Goal: Information Seeking & Learning: Learn about a topic

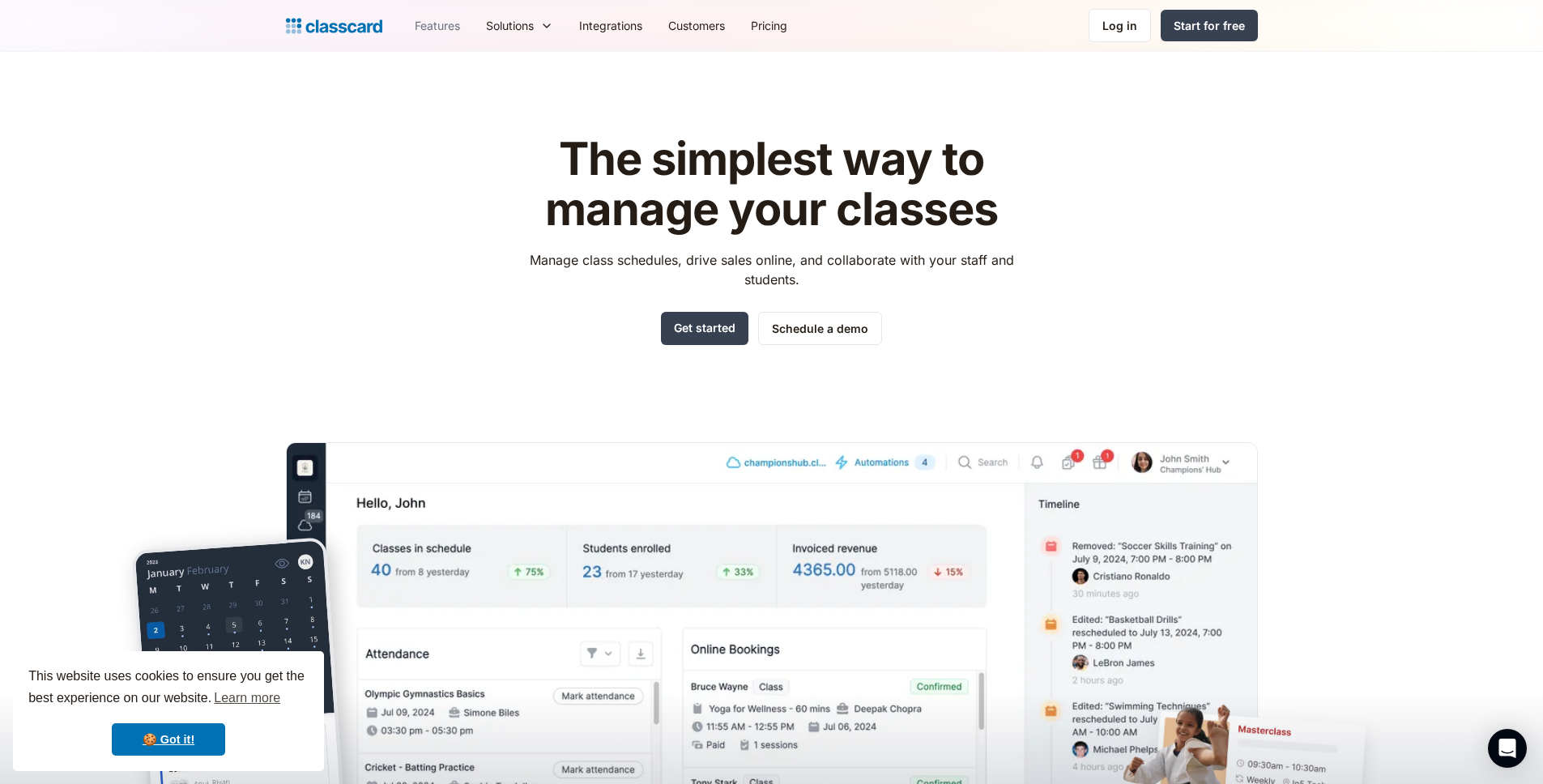
click at [450, 27] on link "Features" at bounding box center [437, 25] width 71 height 36
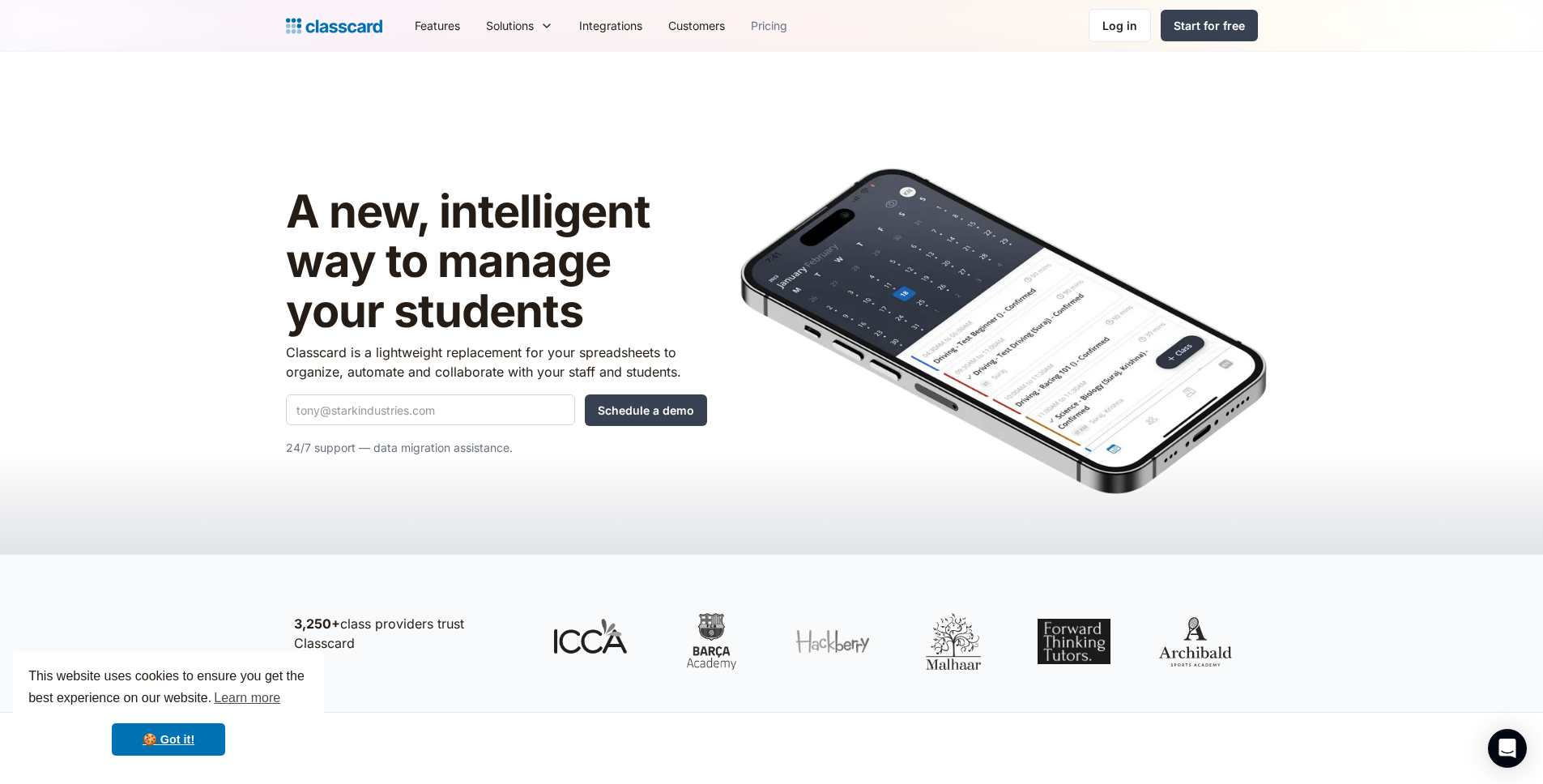
click at [770, 23] on link "Pricing" at bounding box center [769, 25] width 63 height 36
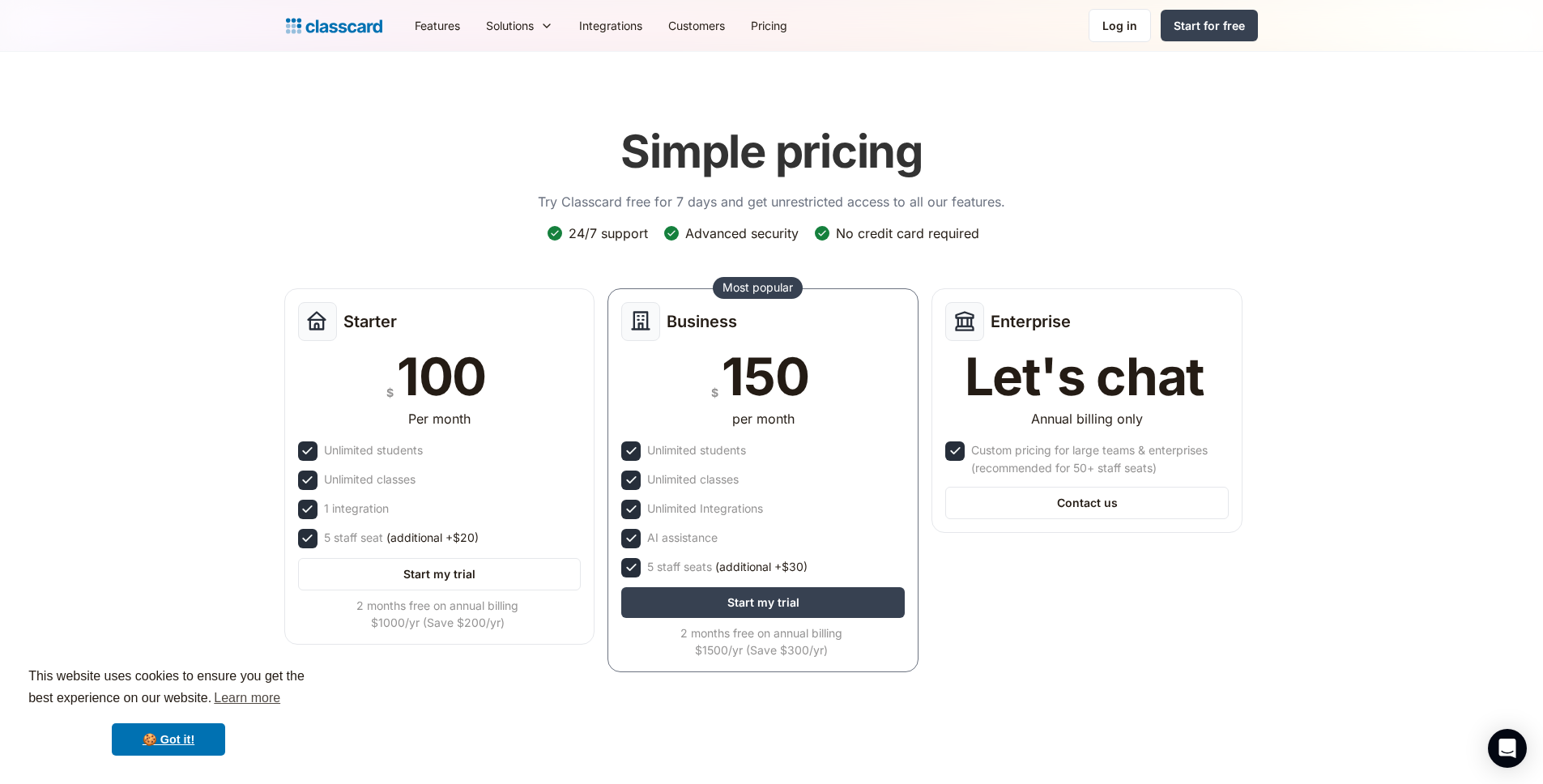
click at [174, 276] on header "Simple pricing Try Classcard free for 7 days and get unrestricted access to all…" at bounding box center [771, 410] width 1543 height 718
click at [170, 276] on header "Simple pricing Try Classcard free for 7 days and get unrestricted access to all…" at bounding box center [771, 410] width 1543 height 718
click at [192, 739] on link "🍪 Got it!" at bounding box center [168, 739] width 113 height 33
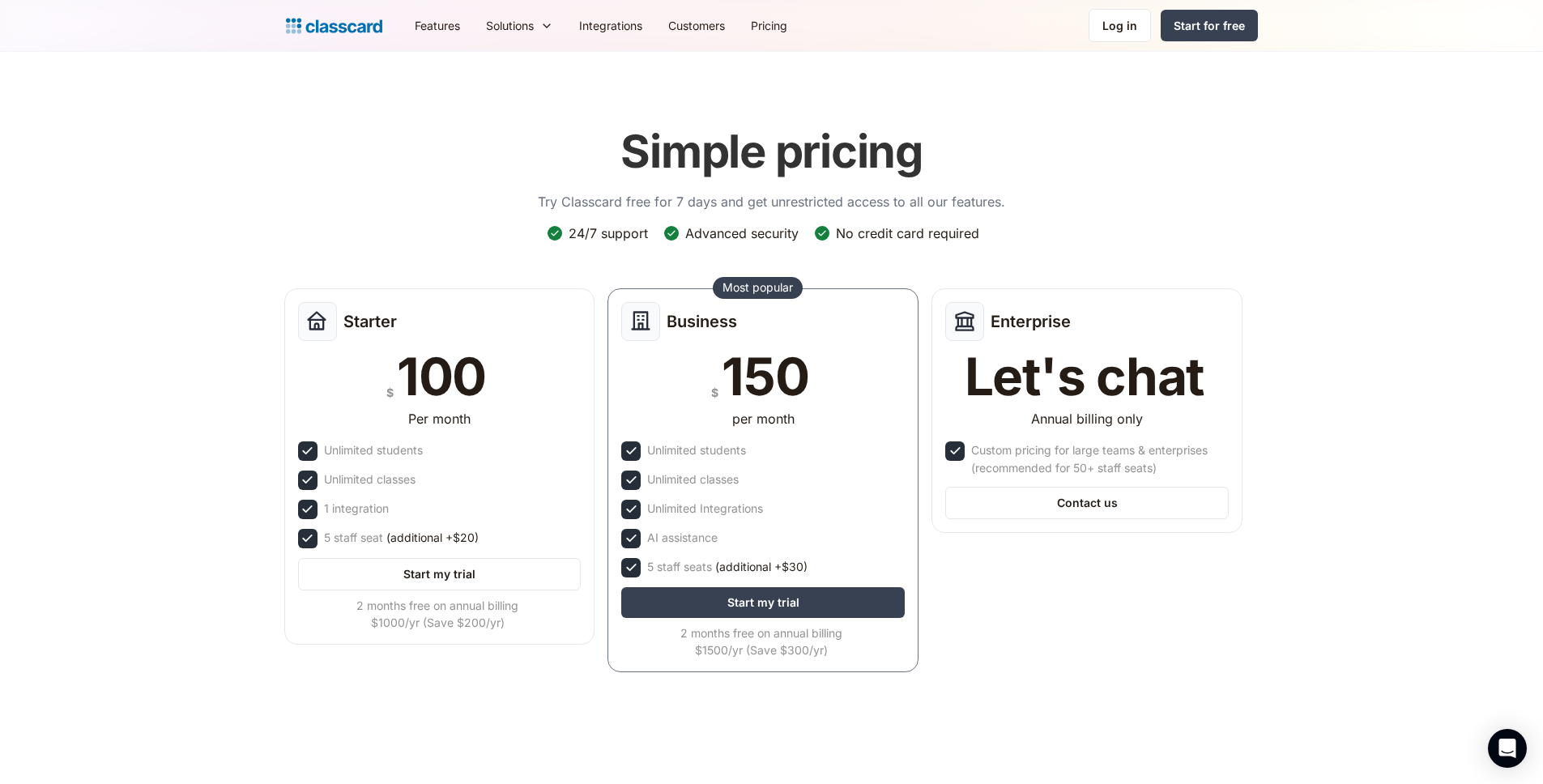
click at [123, 624] on header "Simple pricing Try Classcard free for 7 days and get unrestricted access to all…" at bounding box center [771, 410] width 1543 height 718
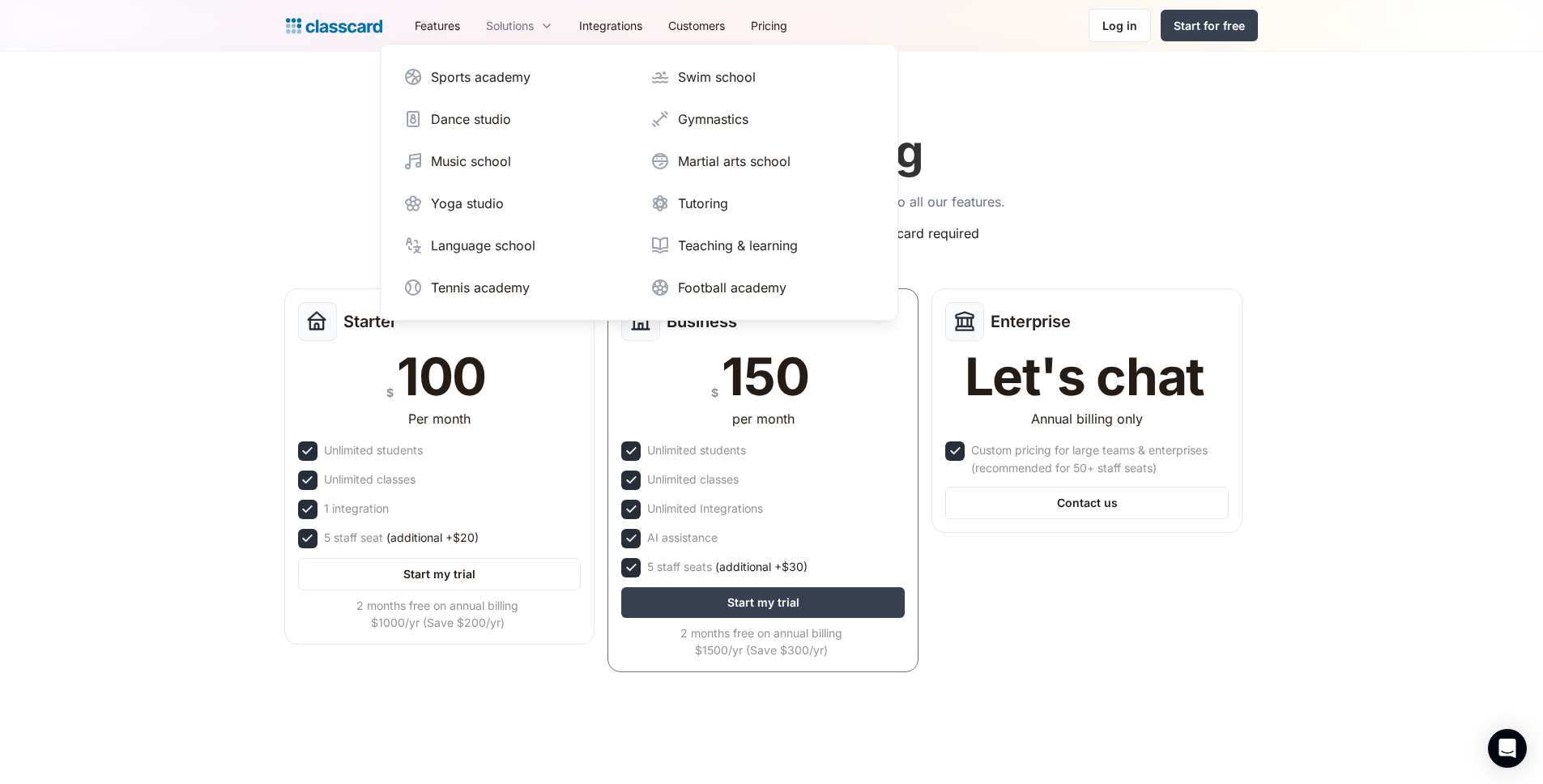
click at [531, 26] on div "Solutions" at bounding box center [509, 25] width 48 height 17
click at [299, 145] on div "Simple pricing Try Classcard free for 7 days and get unrestricted access to all…" at bounding box center [772, 398] width 972 height 580
click at [703, 249] on div "Teaching & learning" at bounding box center [738, 245] width 120 height 20
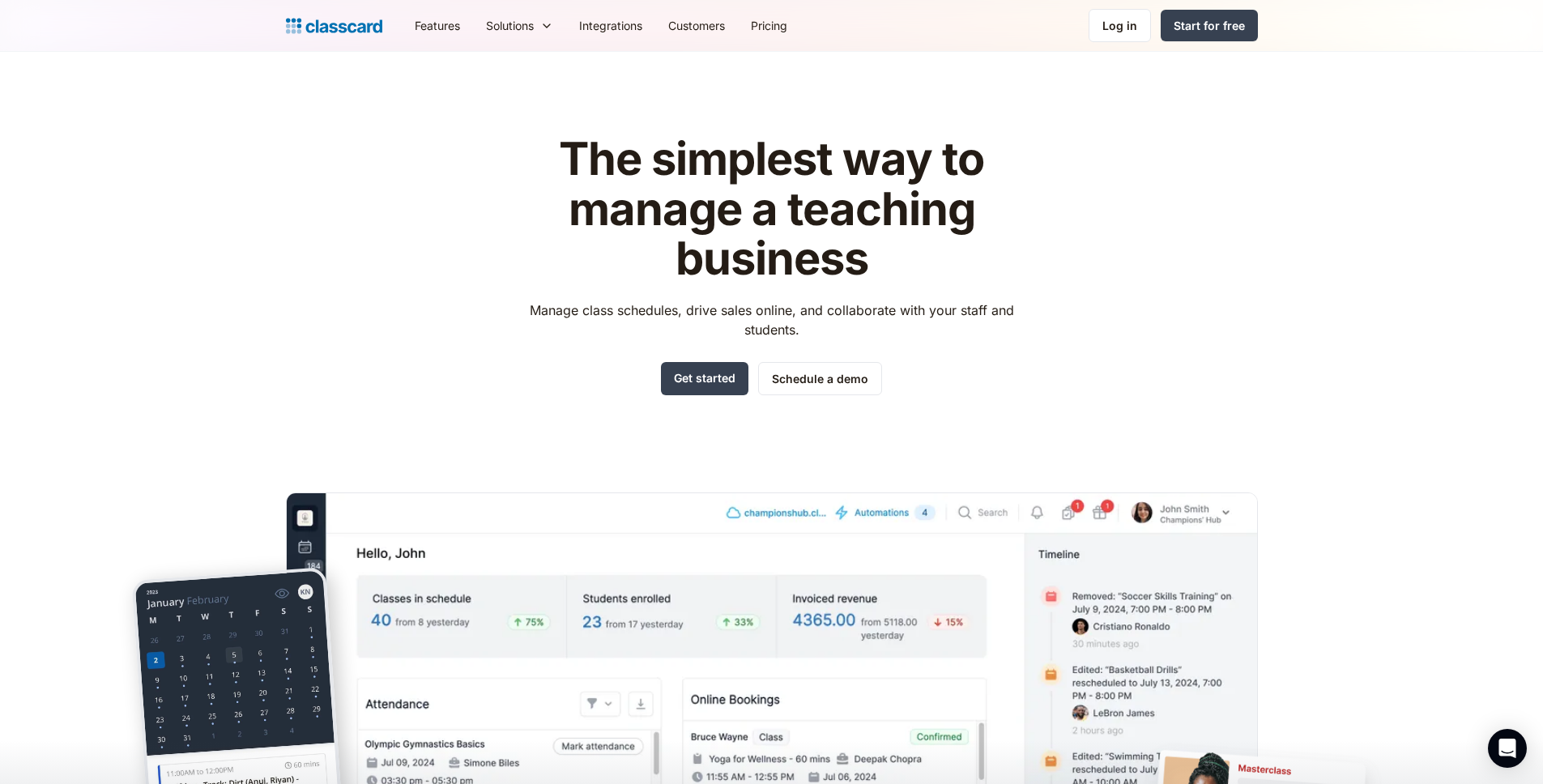
click at [357, 296] on div "The simplest way to manage a teaching business Manage class schedules, drive sa…" at bounding box center [772, 514] width 972 height 812
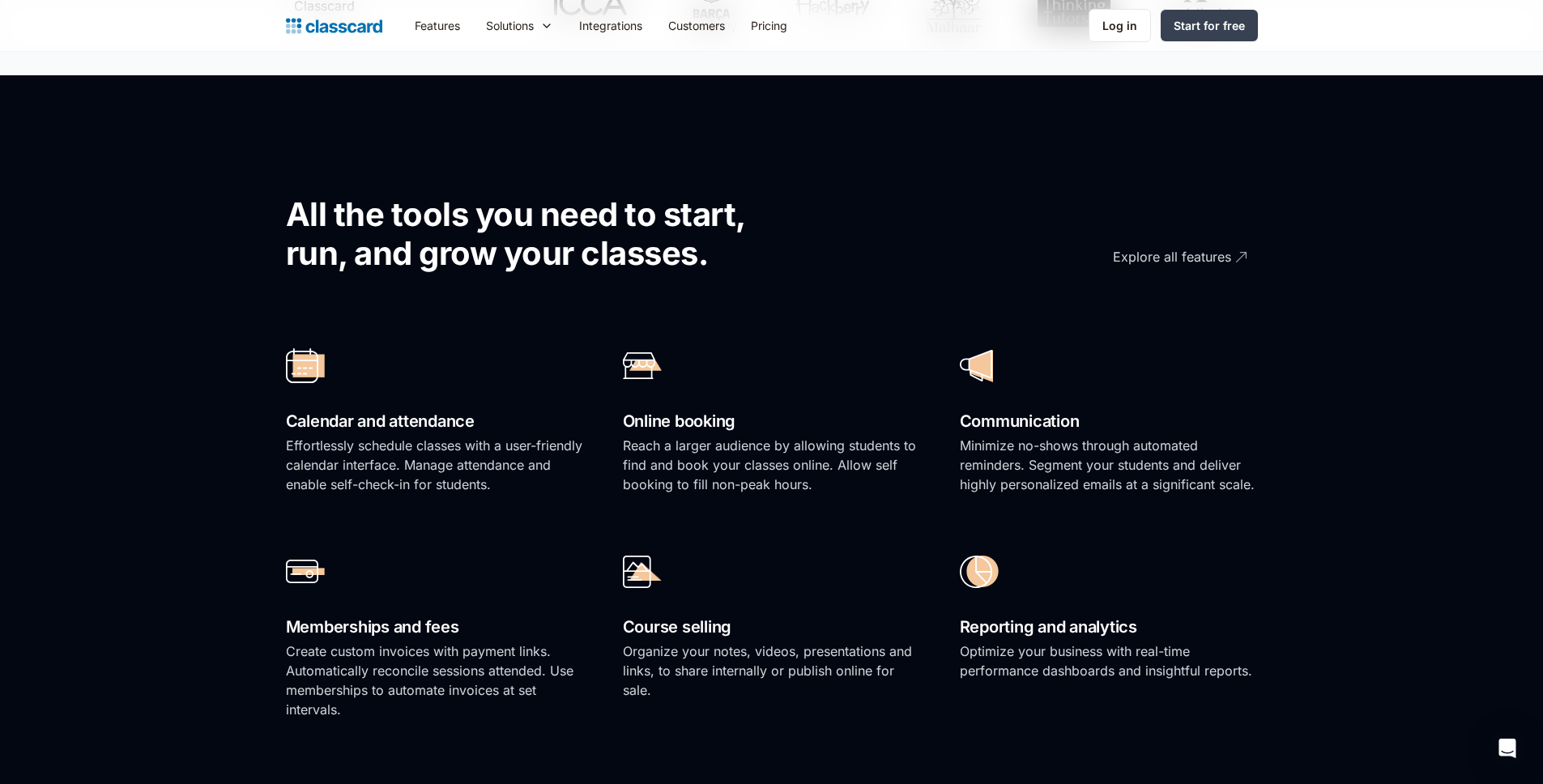
scroll to position [985, 0]
